Goal: Task Accomplishment & Management: Complete application form

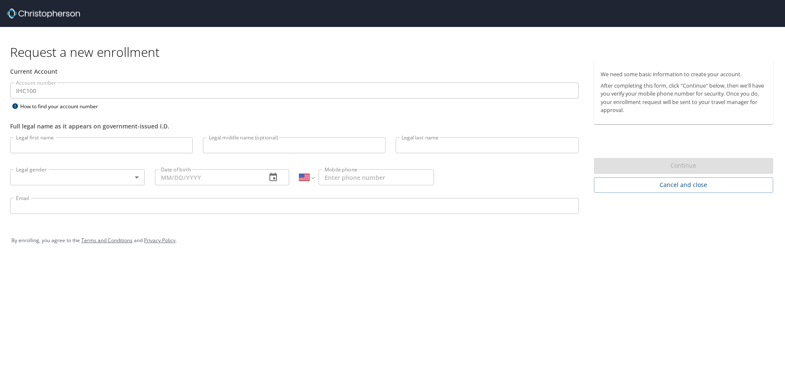
select select "US"
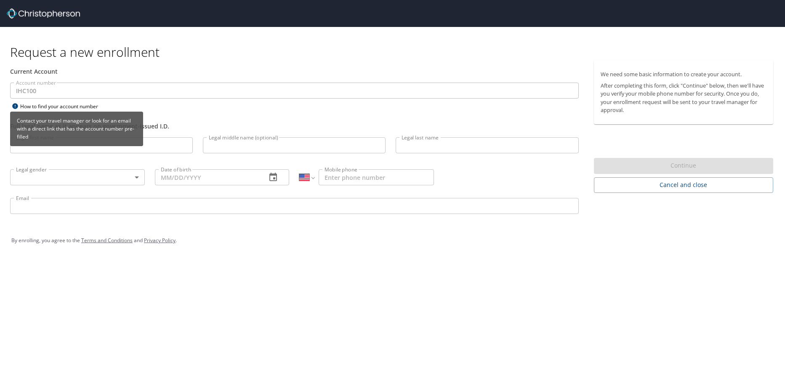
click at [79, 148] on div "Contact your travel manager or look for an email with a direct link that has th…" at bounding box center [76, 132] width 133 height 40
click at [37, 148] on div "Contact your travel manager or look for an email with a direct link that has th…" at bounding box center [76, 132] width 133 height 40
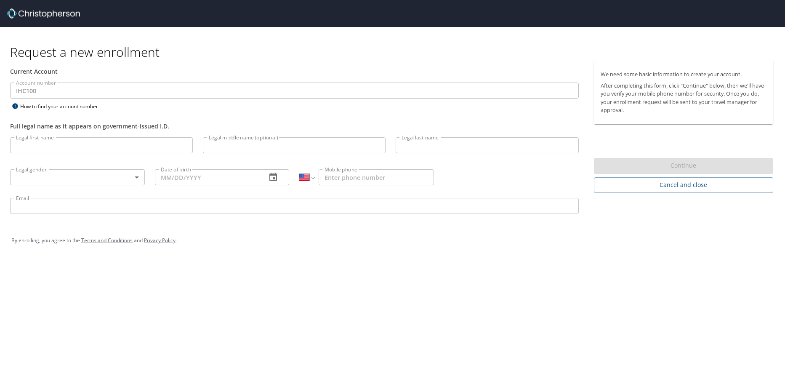
drag, startPoint x: 229, startPoint y: 112, endPoint x: 327, endPoint y: 109, distance: 98.1
click at [229, 112] on div "Full legal name as it appears on government-issued I.D." at bounding box center [294, 122] width 579 height 21
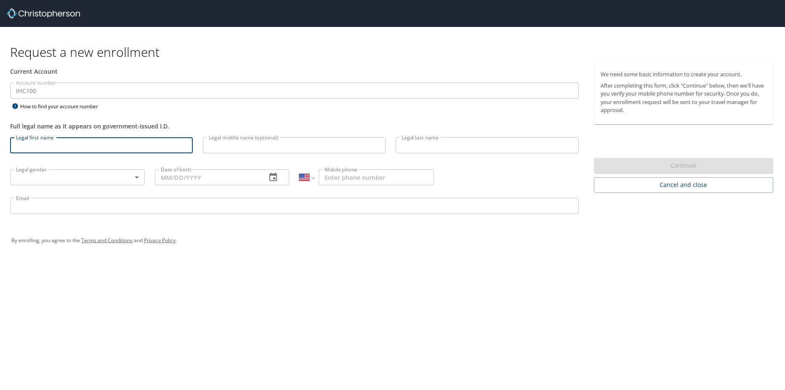
click at [45, 147] on input "Legal first name" at bounding box center [101, 145] width 183 height 16
type input "Benjamin"
type input "Keidan"
type input "03/02/1973"
type input "1 (303) 241-5960"
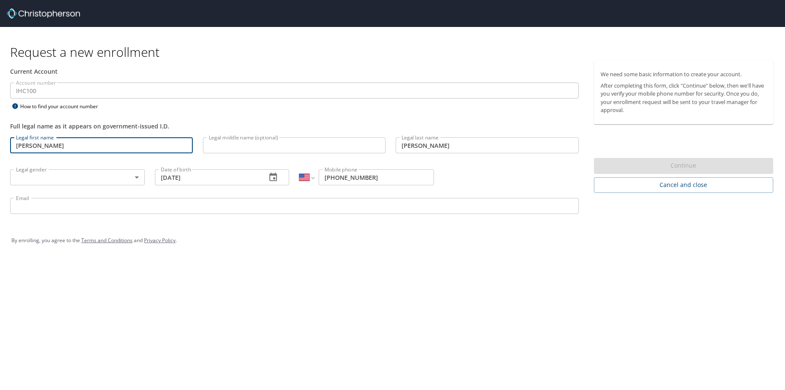
type input "ben,keidan@imail.org"
click at [68, 175] on body "Request a new enrollment Current Account Account number IHC100 Account number H…" at bounding box center [392, 195] width 785 height 390
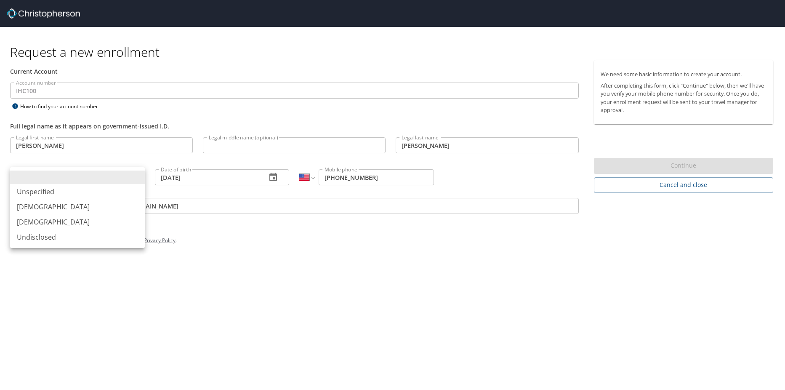
click at [48, 203] on li "Male" at bounding box center [77, 206] width 135 height 15
type input "Male"
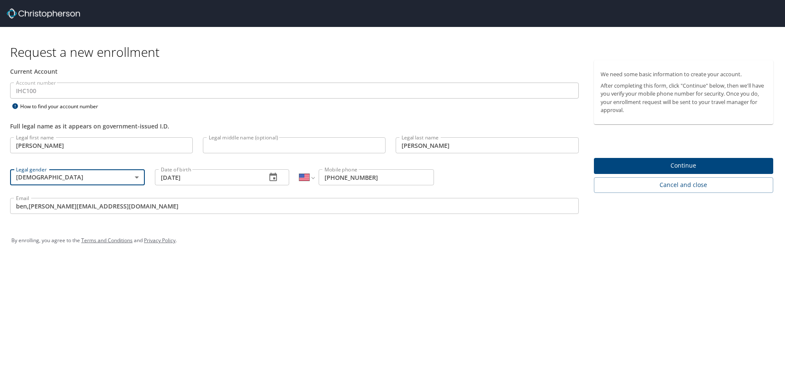
click at [674, 166] on span "Continue" at bounding box center [684, 165] width 166 height 11
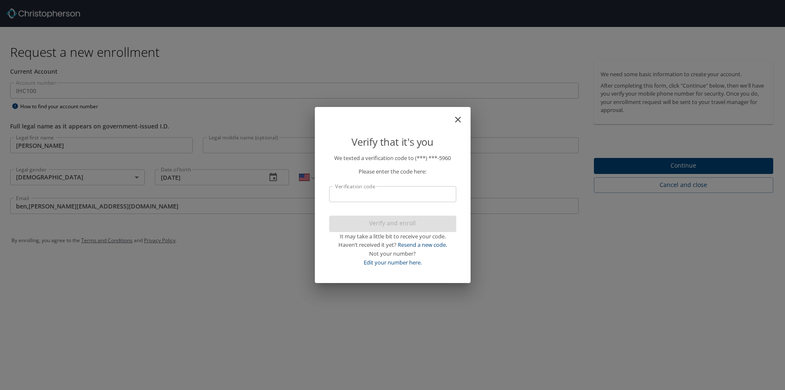
click at [378, 194] on input "Verification code" at bounding box center [392, 194] width 127 height 16
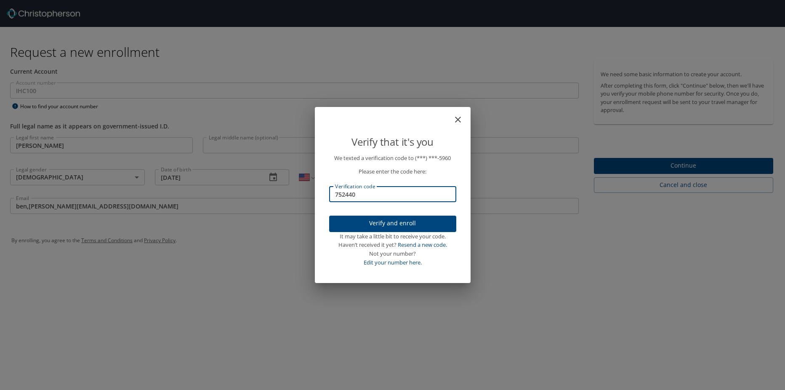
type input "752440"
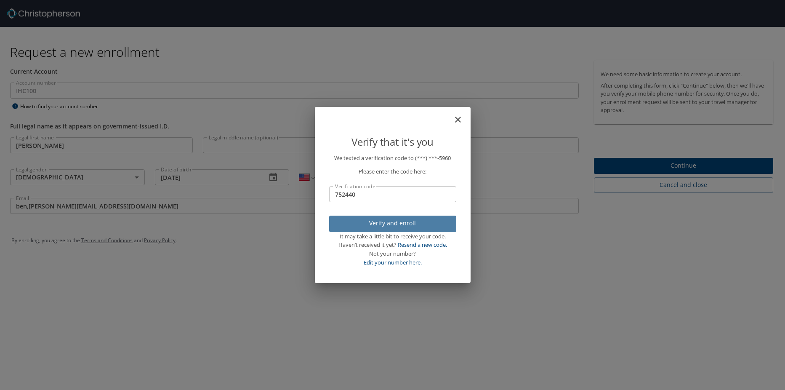
click at [391, 222] on span "Verify and enroll" at bounding box center [393, 223] width 114 height 11
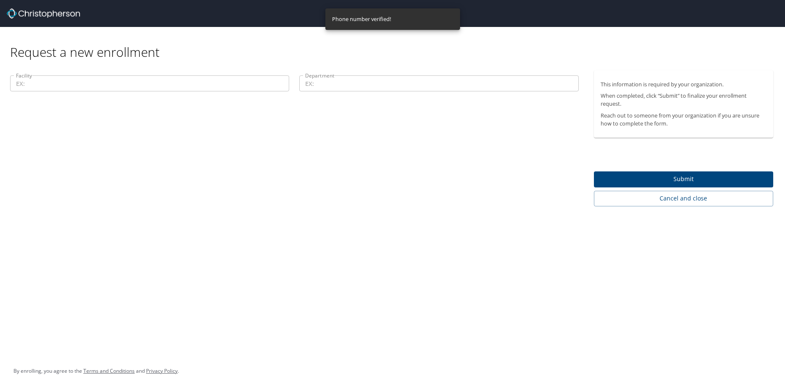
click at [103, 77] on input "Facility" at bounding box center [149, 83] width 279 height 16
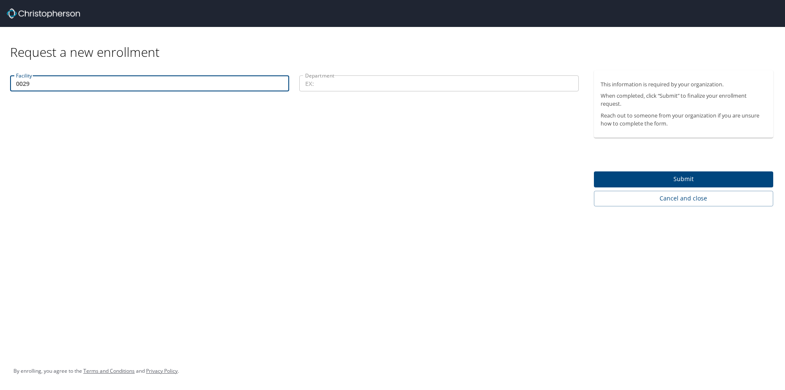
type input "0029"
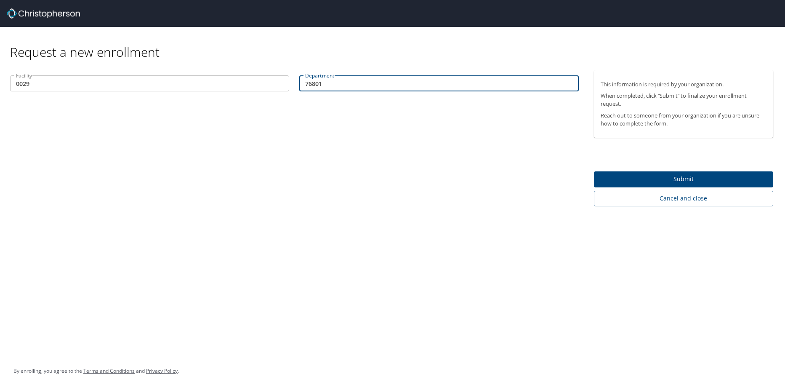
type input "76801"
click at [678, 182] on span "Submit" at bounding box center [684, 179] width 166 height 11
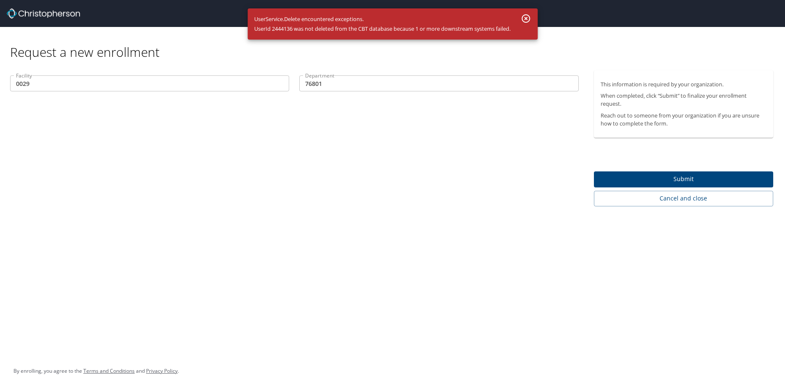
click at [526, 15] on icon "button" at bounding box center [525, 18] width 8 height 8
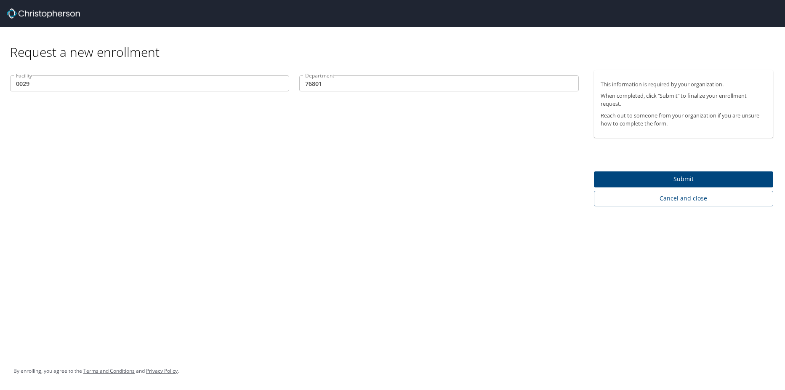
click at [642, 175] on span "Submit" at bounding box center [684, 179] width 166 height 11
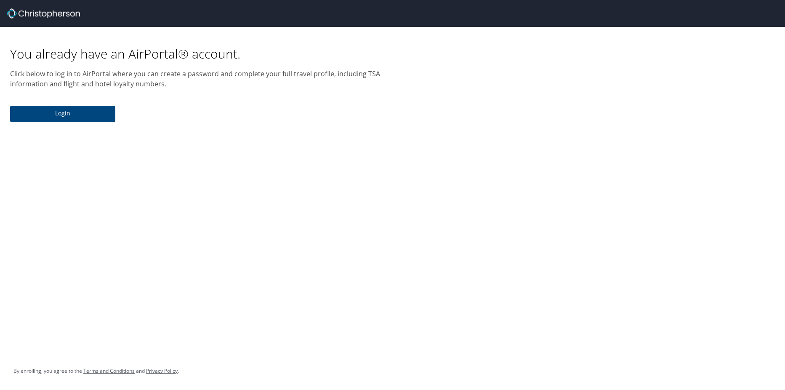
click at [60, 111] on span "Login" at bounding box center [63, 113] width 92 height 11
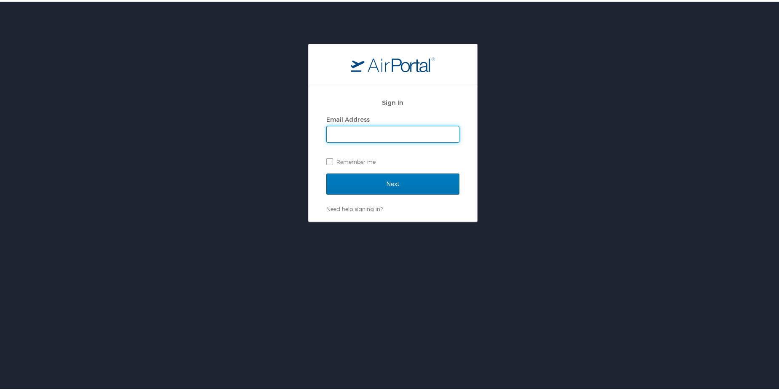
click at [344, 129] on input "Email Address" at bounding box center [393, 133] width 132 height 16
type input "ben.keidan@imail.org"
click at [331, 159] on label "Remember me" at bounding box center [392, 160] width 133 height 13
click at [331, 159] on input "Remember me" at bounding box center [328, 159] width 5 height 5
checkbox input "true"
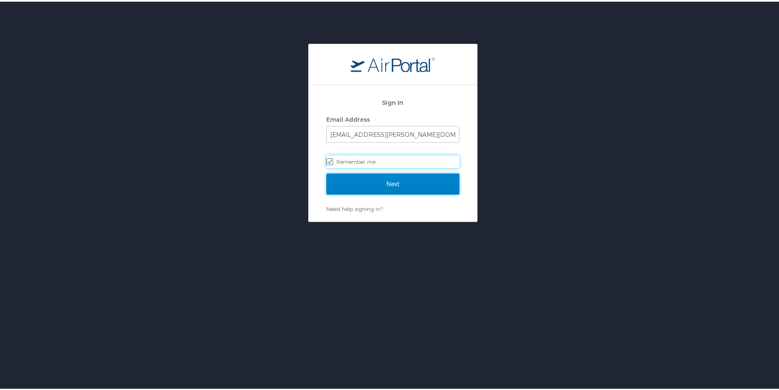
click at [361, 178] on input "Next" at bounding box center [392, 182] width 133 height 21
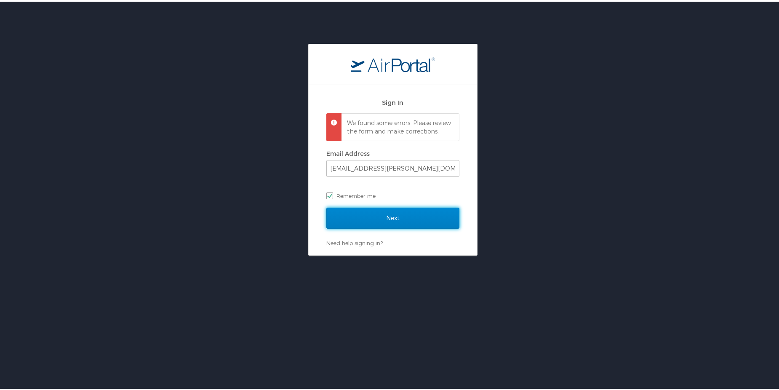
click at [384, 227] on input "Next" at bounding box center [392, 216] width 133 height 21
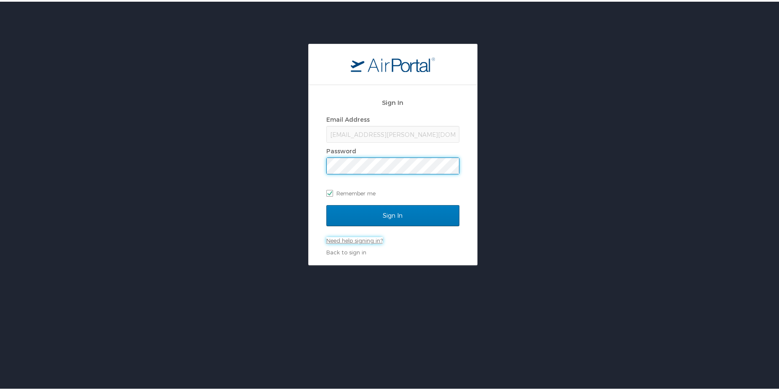
click at [355, 239] on link "Need help signing in?" at bounding box center [354, 238] width 56 height 7
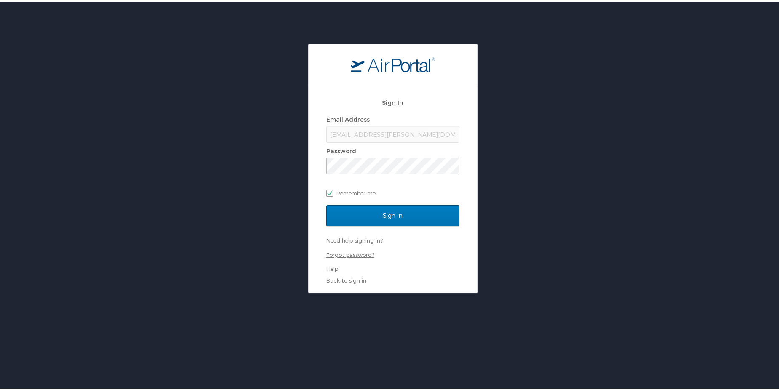
click at [353, 252] on link "Forgot password?" at bounding box center [350, 253] width 48 height 7
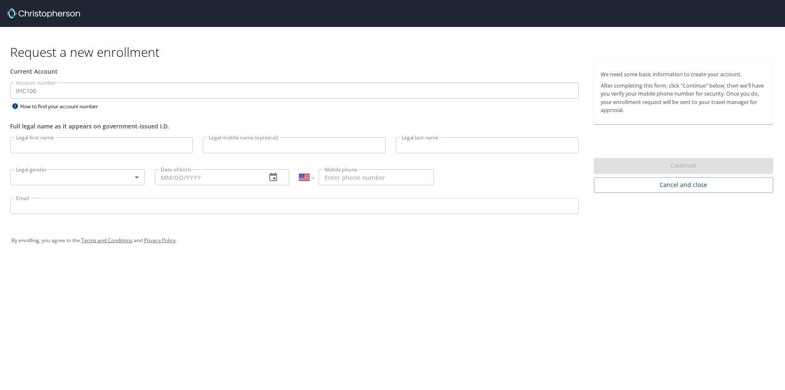
select select "US"
